Goal: Navigation & Orientation: Find specific page/section

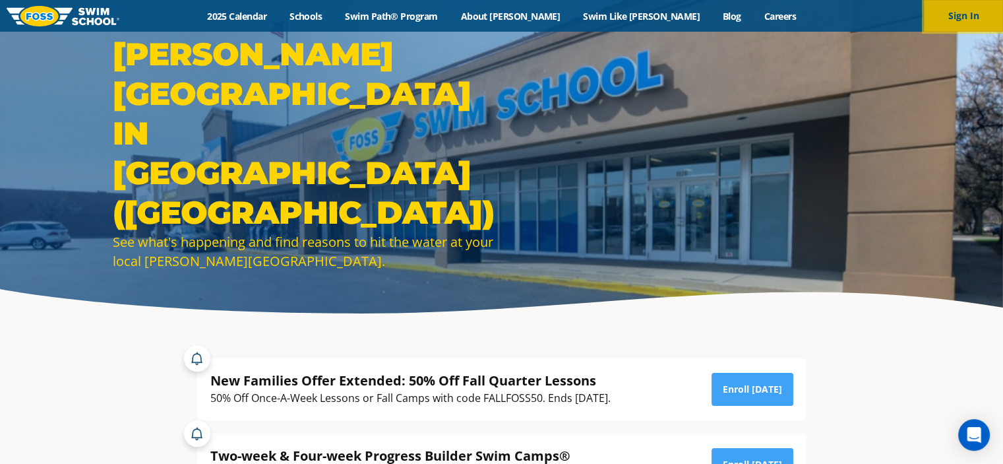
click at [963, 22] on button "Sign In" at bounding box center [963, 16] width 79 height 32
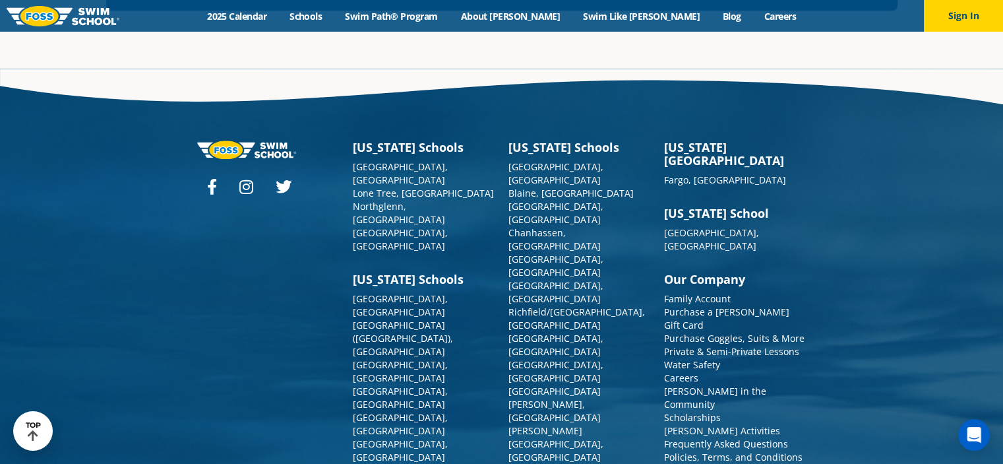
scroll to position [1525, 0]
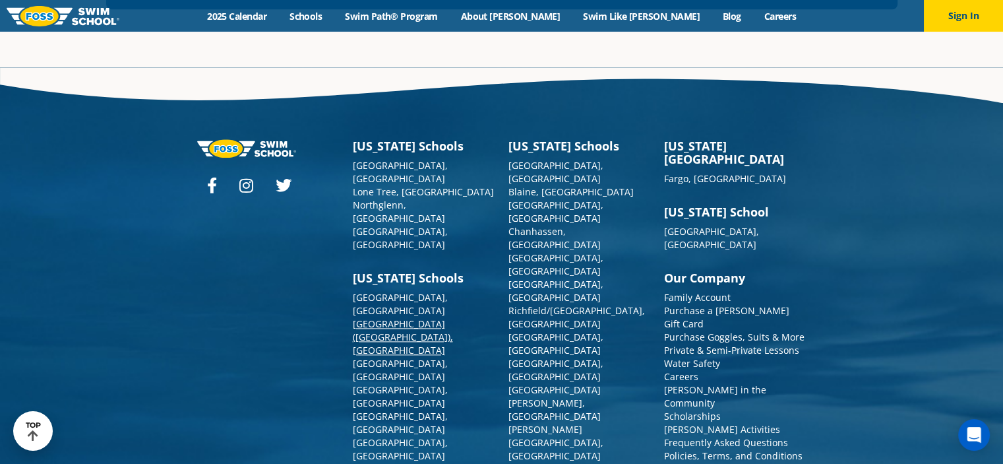
click at [435, 317] on link "[GEOGRAPHIC_DATA] ([GEOGRAPHIC_DATA]), [GEOGRAPHIC_DATA]" at bounding box center [403, 336] width 100 height 39
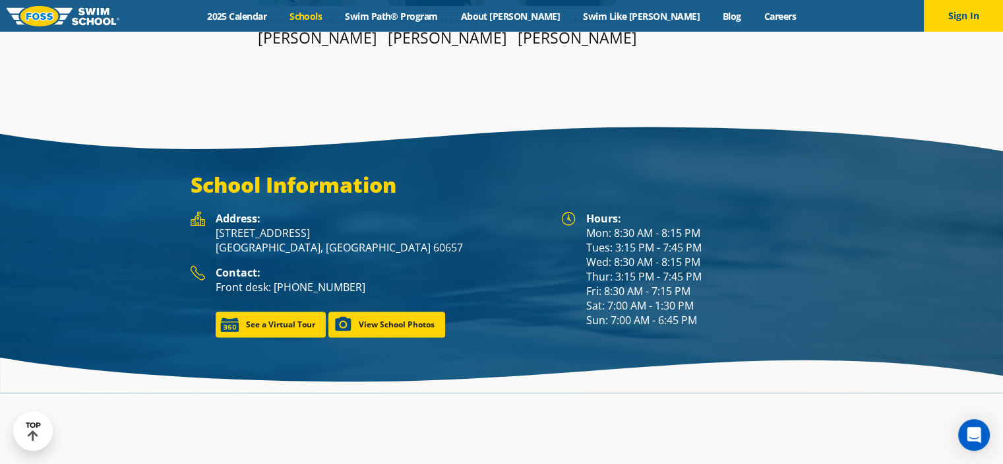
scroll to position [1763, 0]
